Goal: Information Seeking & Learning: Learn about a topic

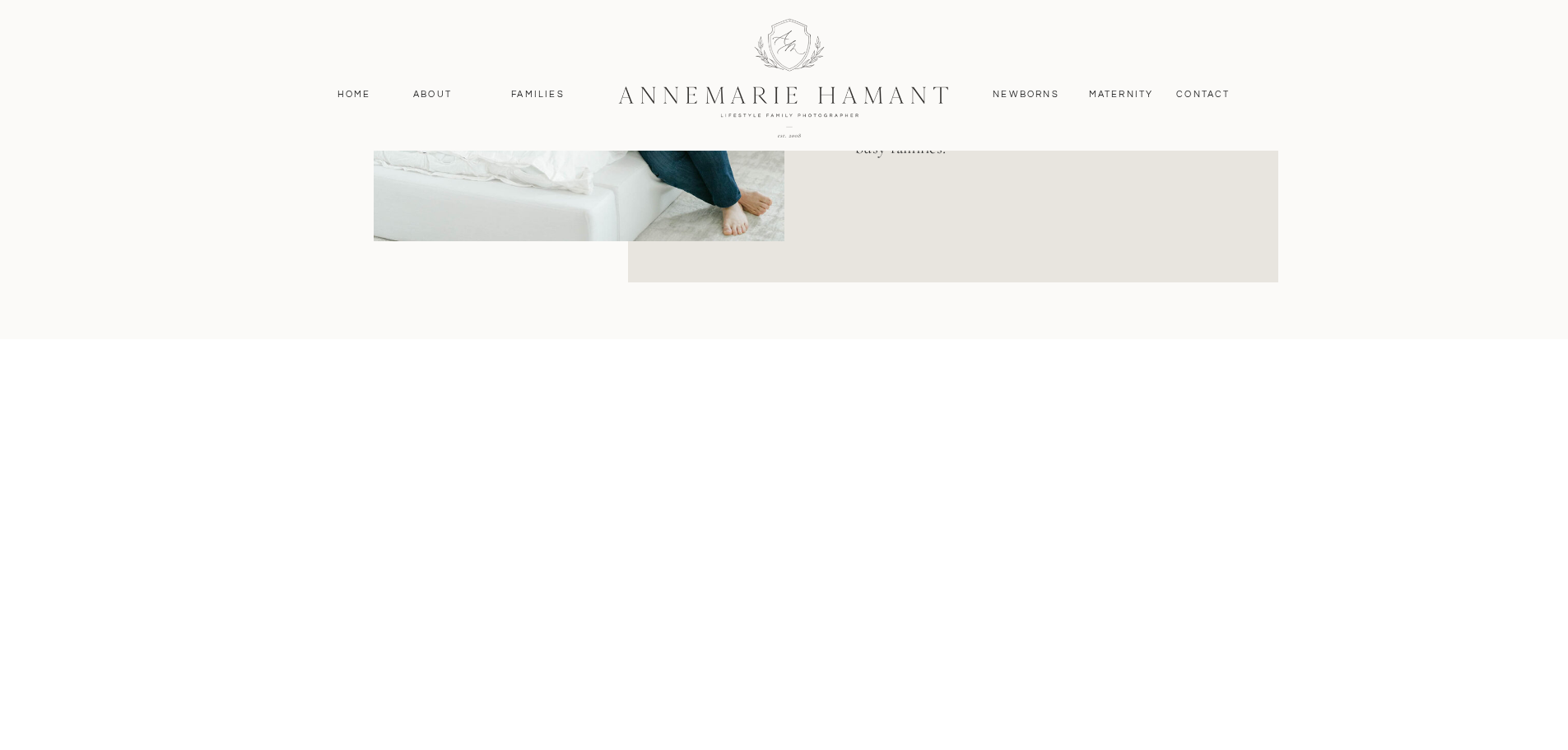
scroll to position [1317, 0]
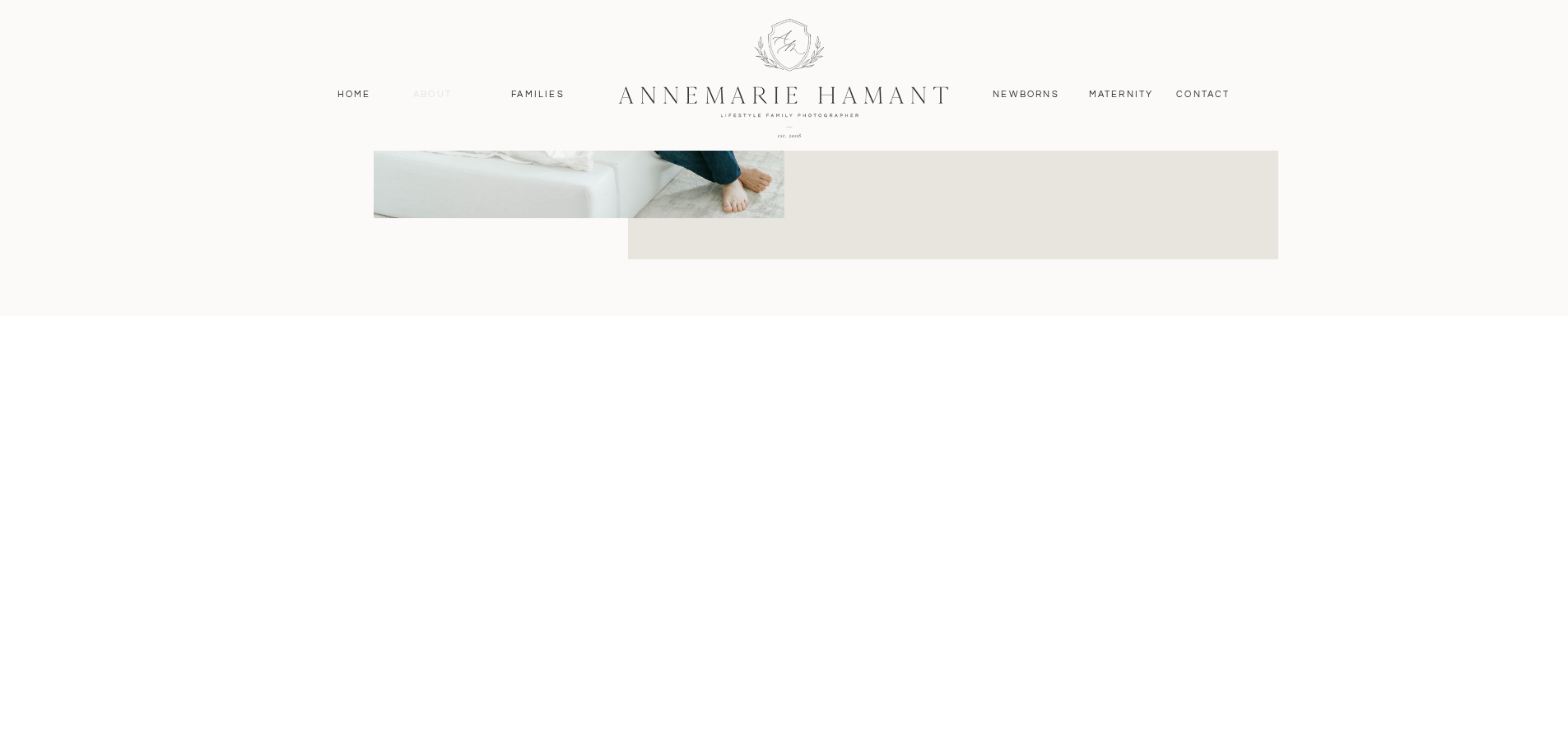
click at [425, 94] on nav "About" at bounding box center [433, 94] width 48 height 15
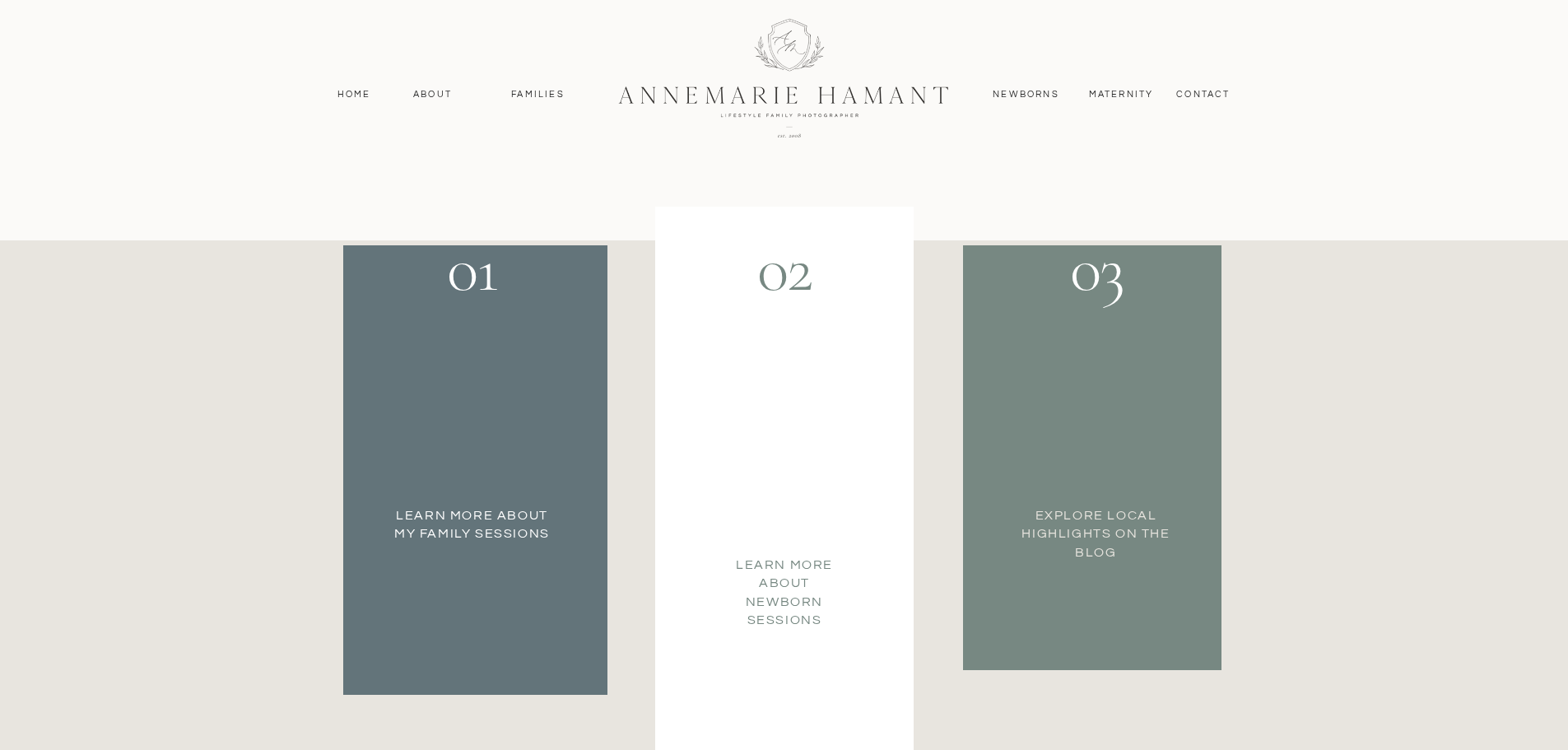
scroll to position [2881, 0]
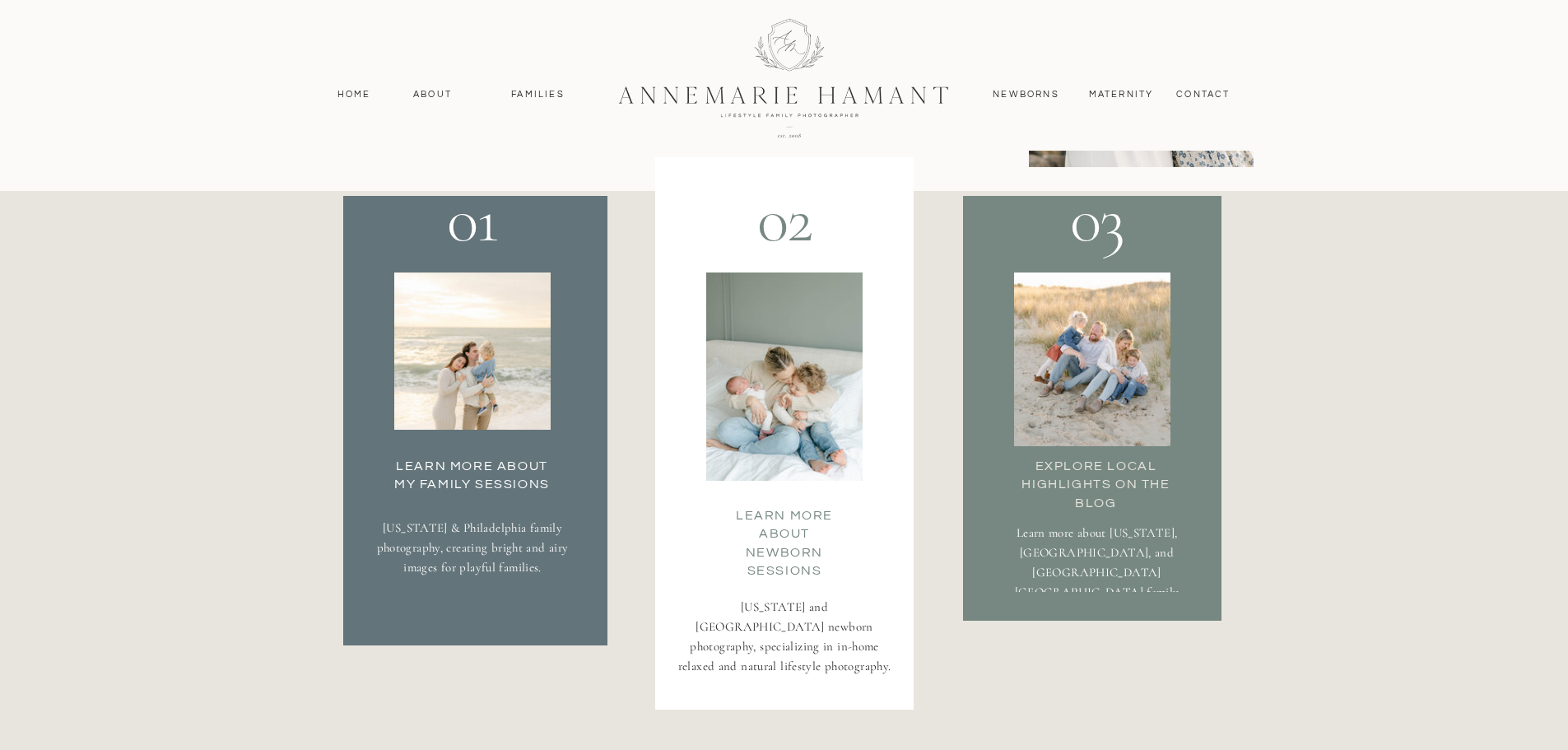
click at [492, 412] on div at bounding box center [473, 351] width 157 height 158
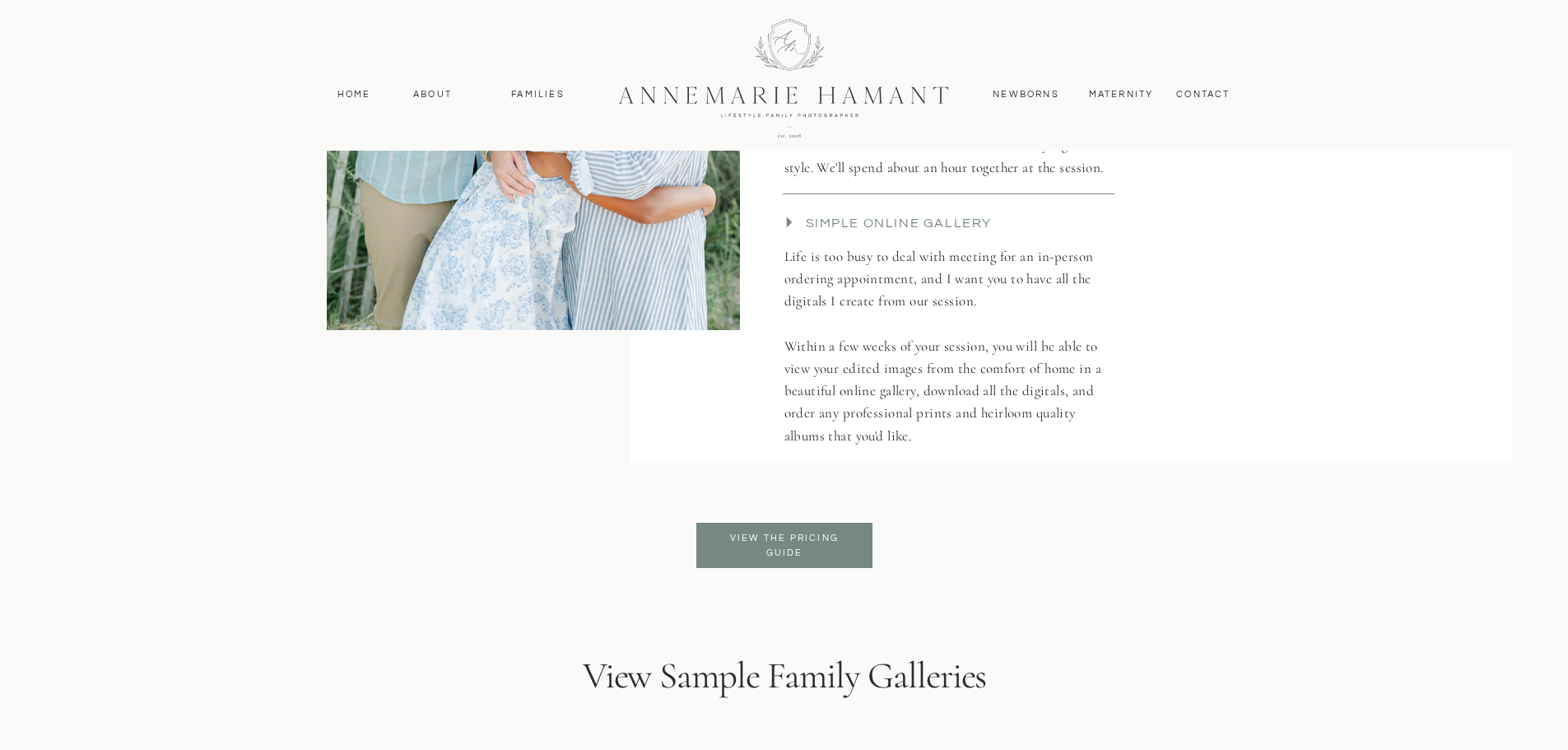
scroll to position [3786, 0]
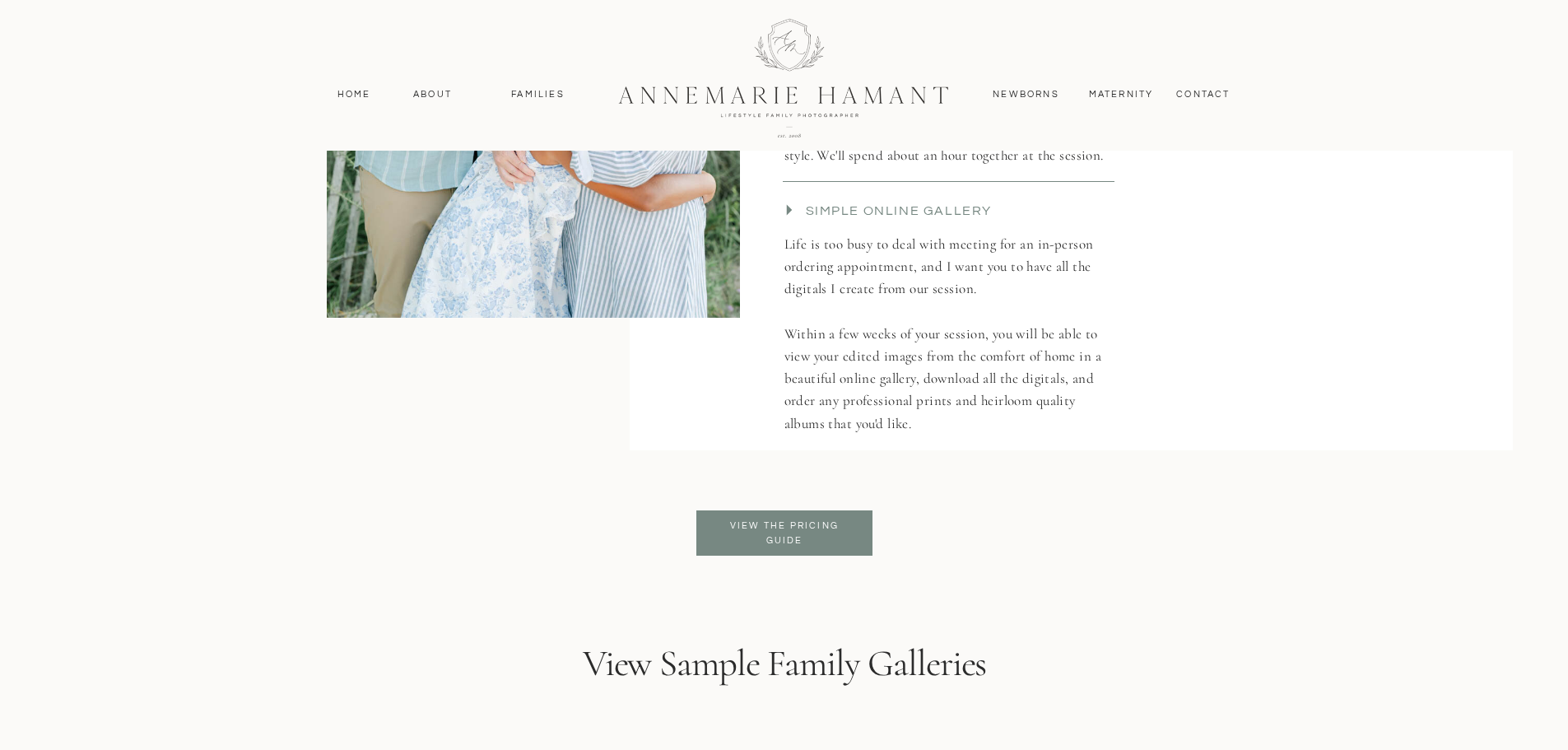
click at [811, 533] on p "View the pricing guide" at bounding box center [784, 534] width 134 height 29
